Goal: Transaction & Acquisition: Purchase product/service

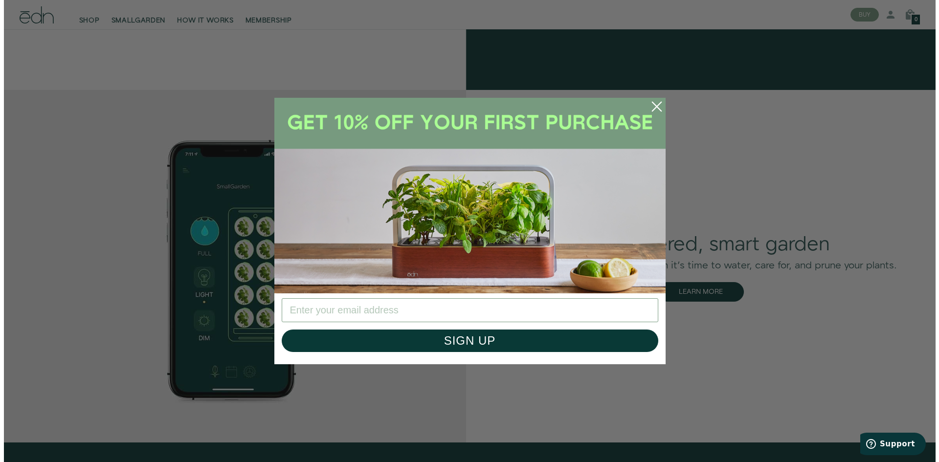
scroll to position [1519, 0]
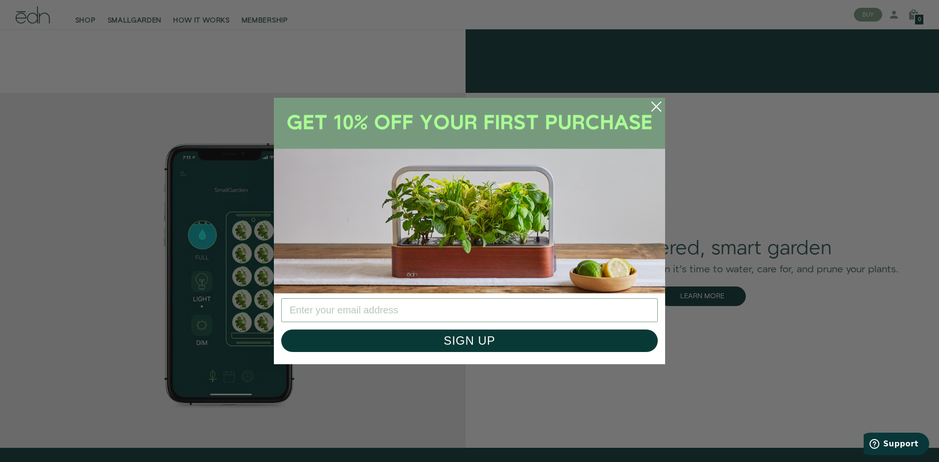
click at [654, 108] on circle "Close dialog" at bounding box center [657, 107] width 22 height 22
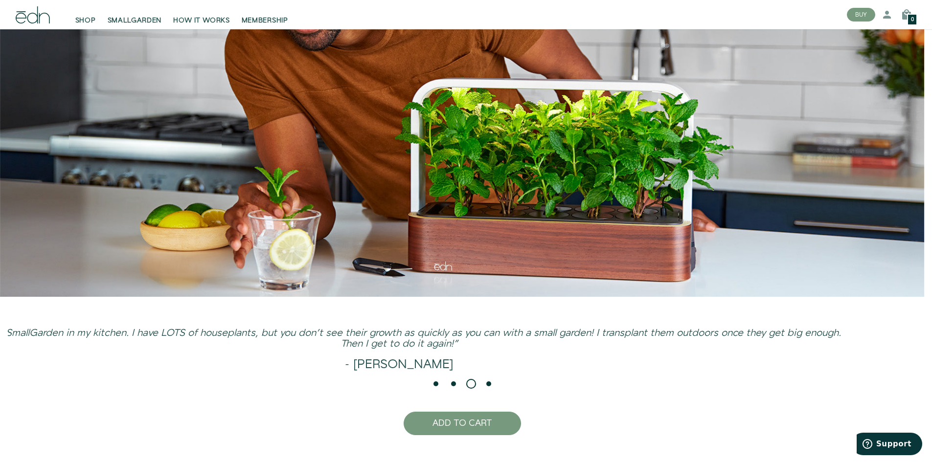
scroll to position [2495, 0]
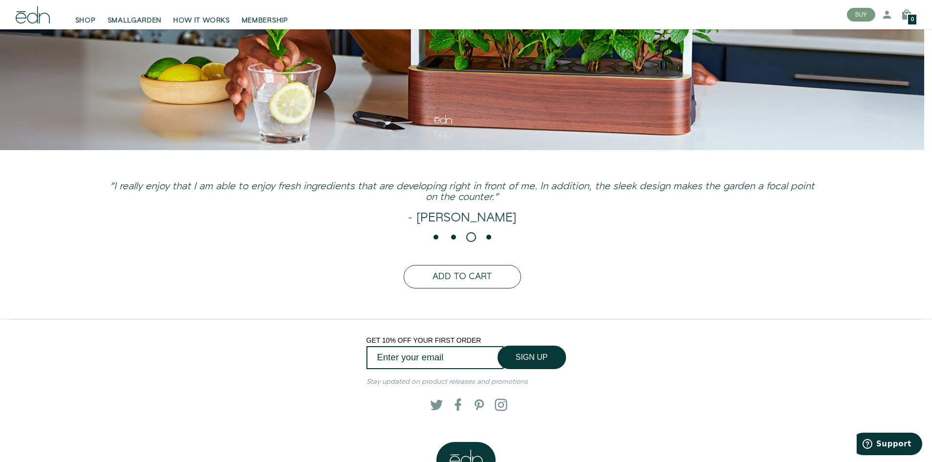
click at [471, 284] on button "ADD TO CART" at bounding box center [462, 276] width 117 height 23
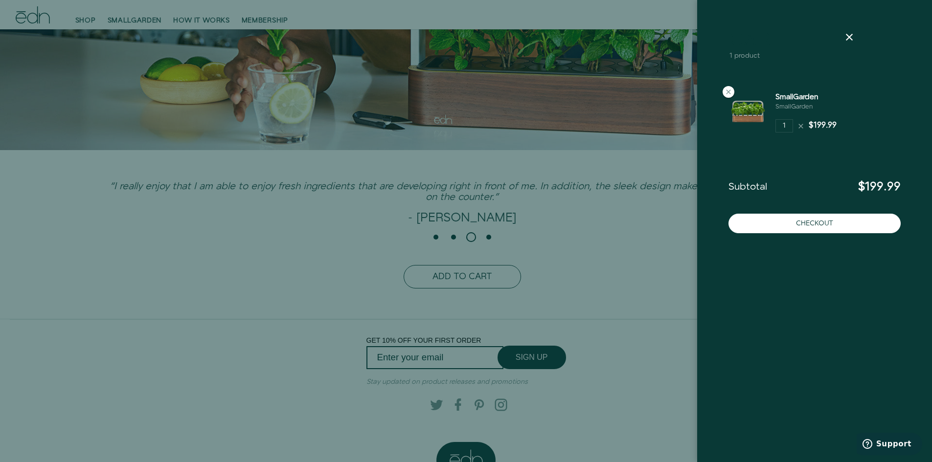
scroll to position [2487, 0]
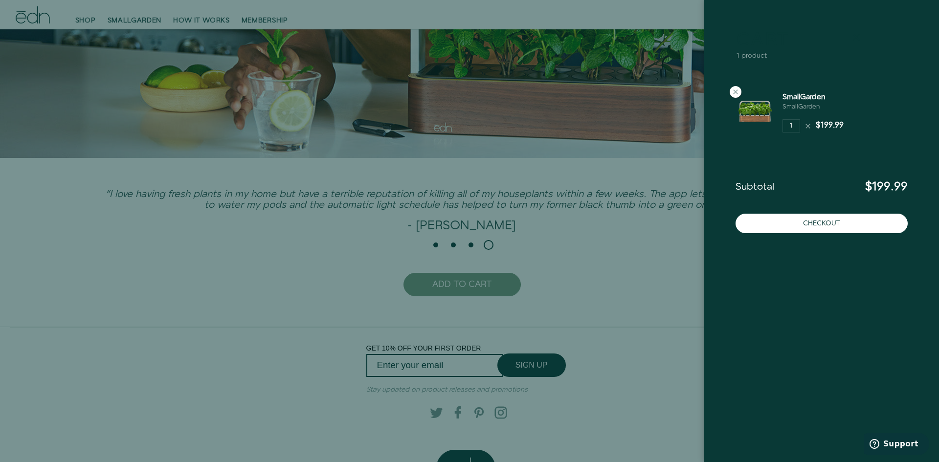
click at [858, 32] on icon at bounding box center [857, 37] width 12 height 12
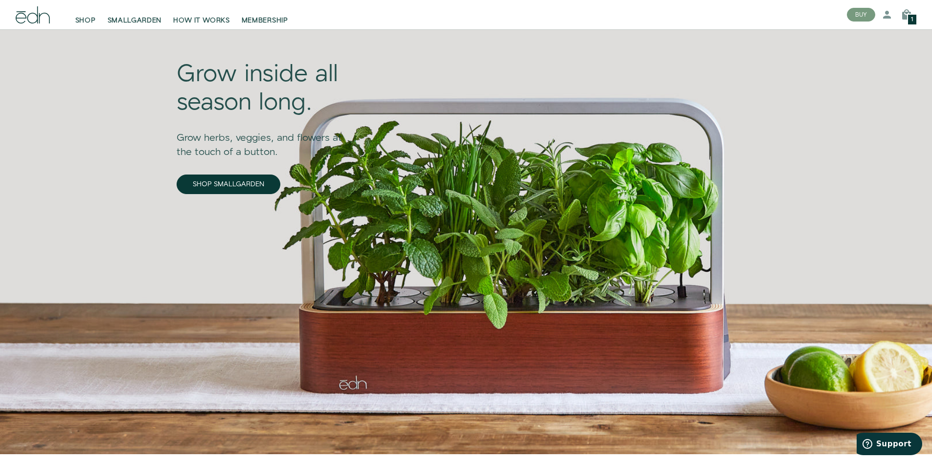
scroll to position [0, 0]
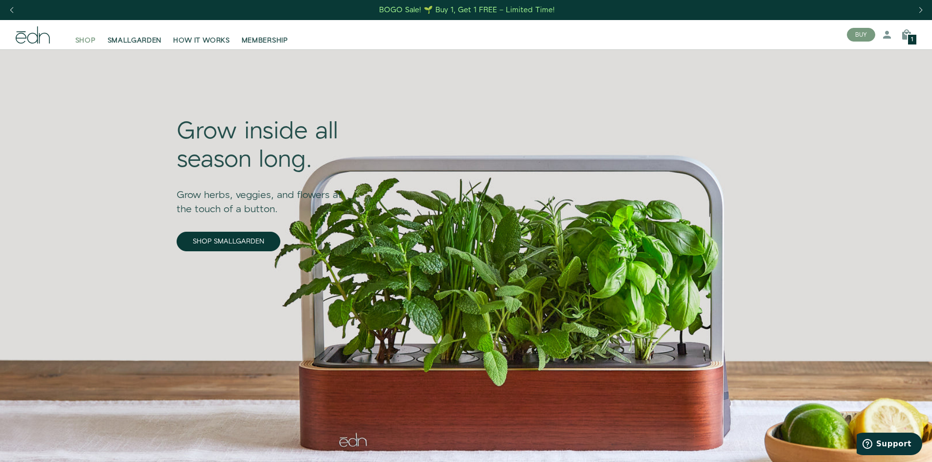
click at [83, 38] on span "SHOP" at bounding box center [85, 41] width 21 height 10
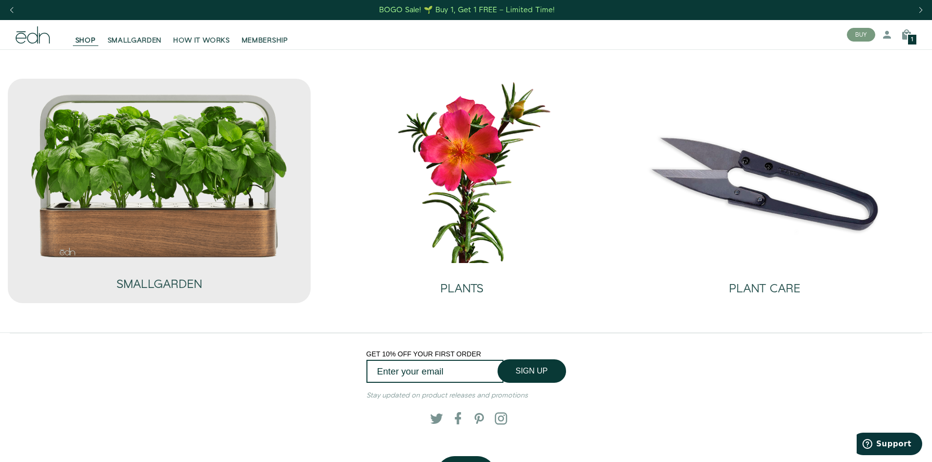
click at [136, 141] on img at bounding box center [159, 176] width 258 height 166
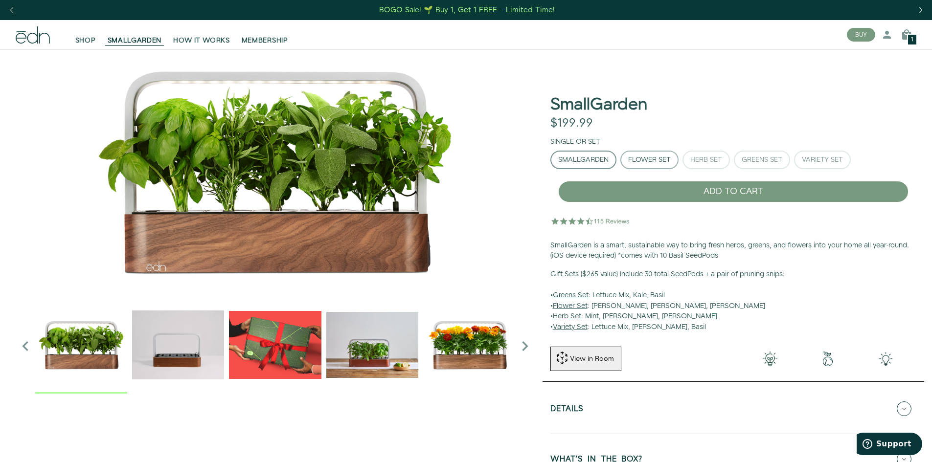
click at [651, 163] on div "Flower Set" at bounding box center [649, 160] width 43 height 7
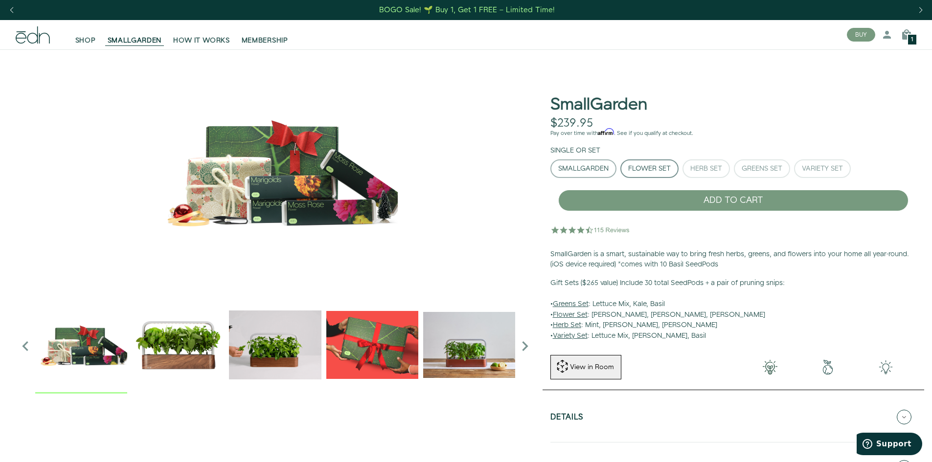
click at [587, 167] on div "SmallGarden" at bounding box center [583, 168] width 50 height 7
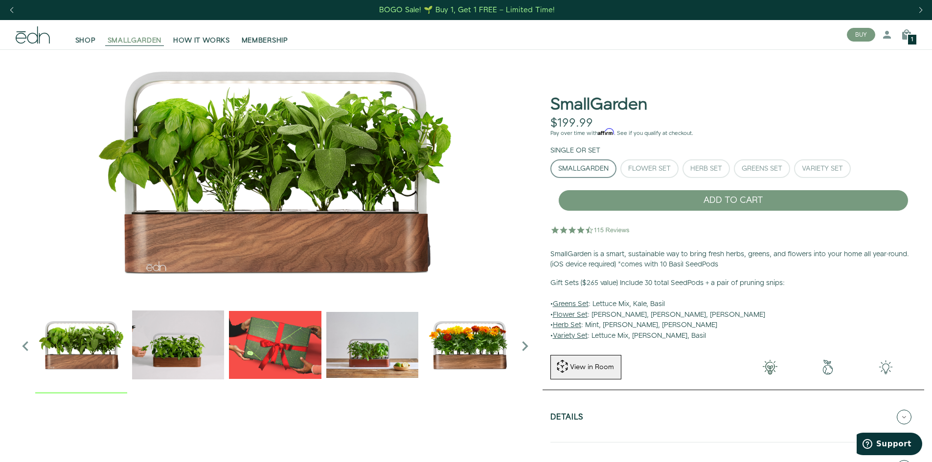
click at [127, 45] on span "SMALLGARDEN" at bounding box center [135, 41] width 54 height 10
click at [85, 40] on span "SHOP" at bounding box center [85, 41] width 21 height 10
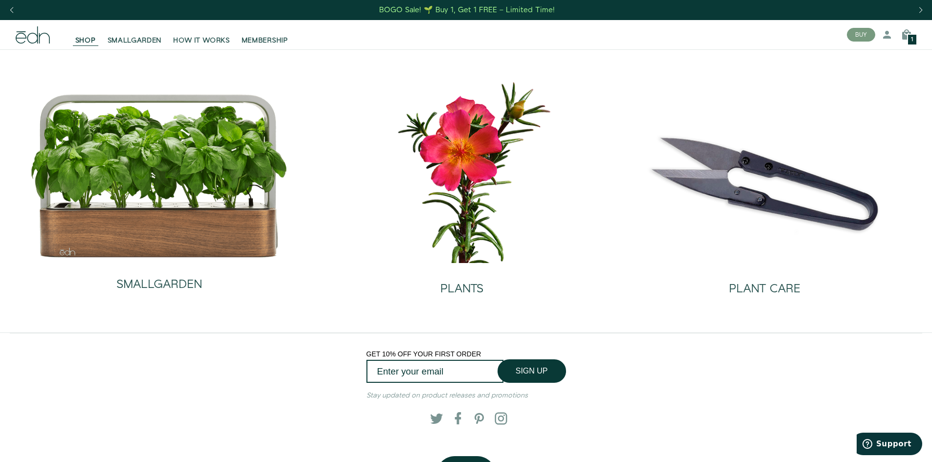
click at [49, 43] on icon at bounding box center [33, 34] width 34 height 17
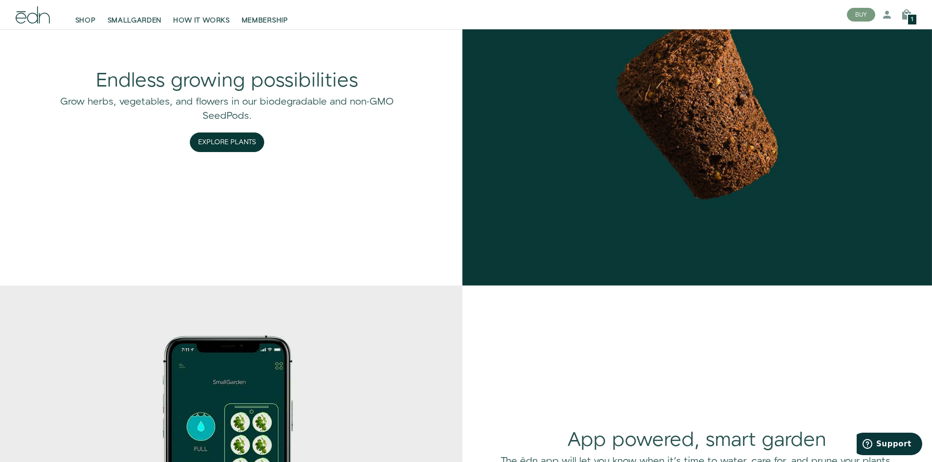
scroll to position [1272, 0]
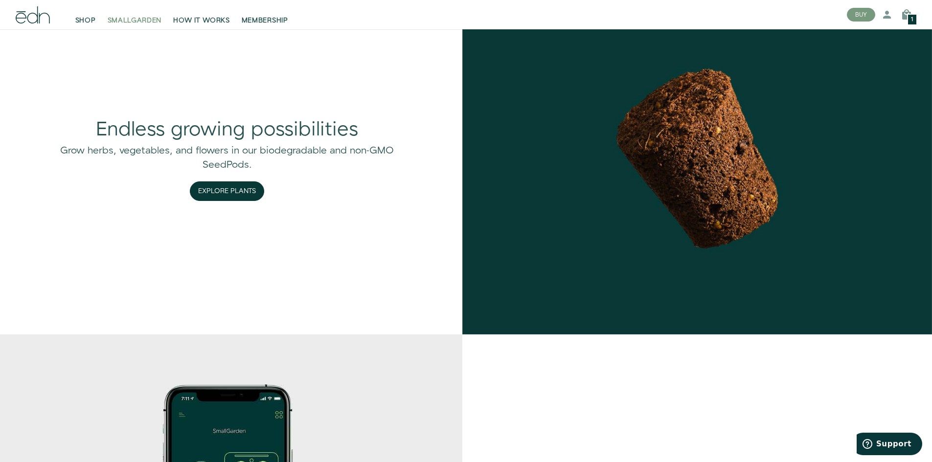
click at [130, 18] on span "SMALLGARDEN" at bounding box center [135, 21] width 54 height 10
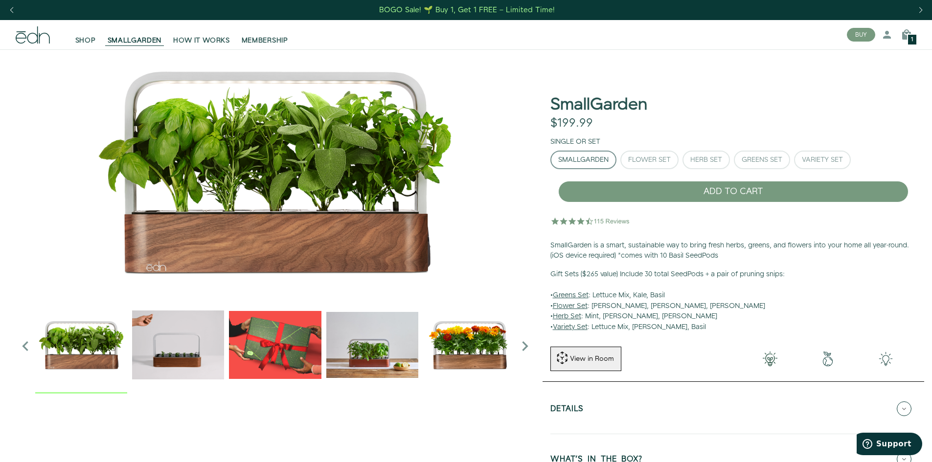
click at [45, 43] on icon at bounding box center [33, 34] width 34 height 17
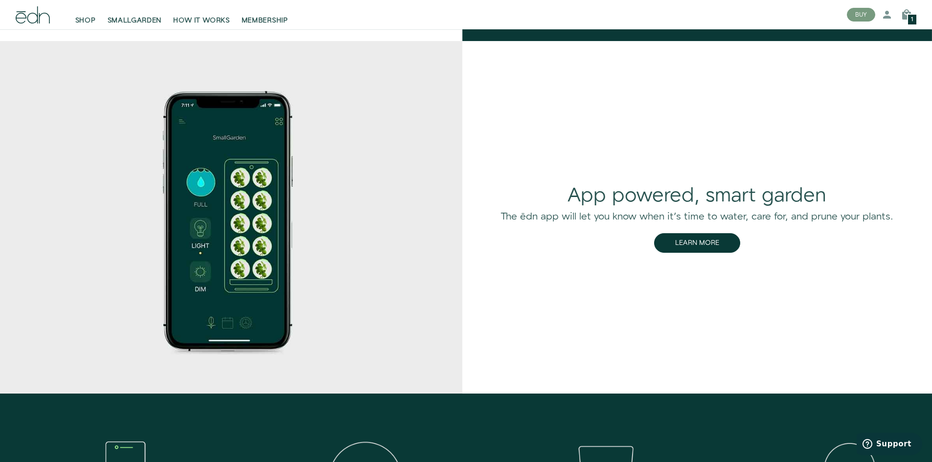
scroll to position [1517, 0]
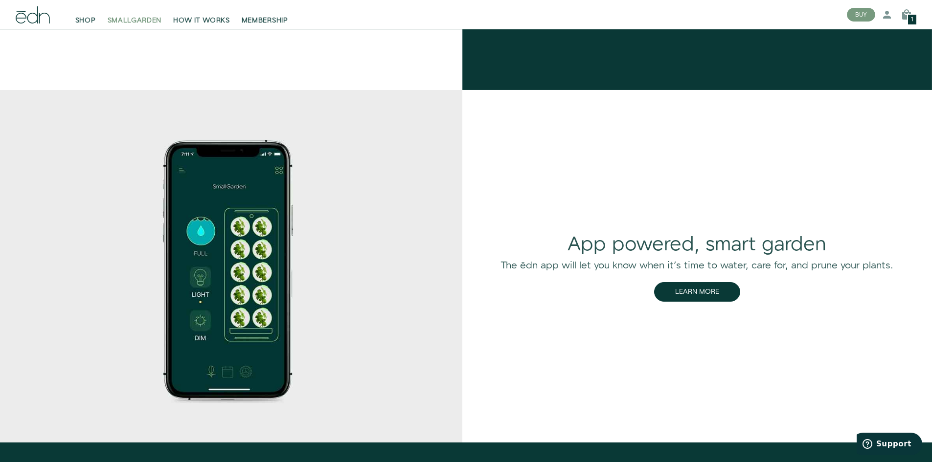
click at [150, 22] on span "SMALLGARDEN" at bounding box center [135, 21] width 54 height 10
